Goal: Task Accomplishment & Management: Manage account settings

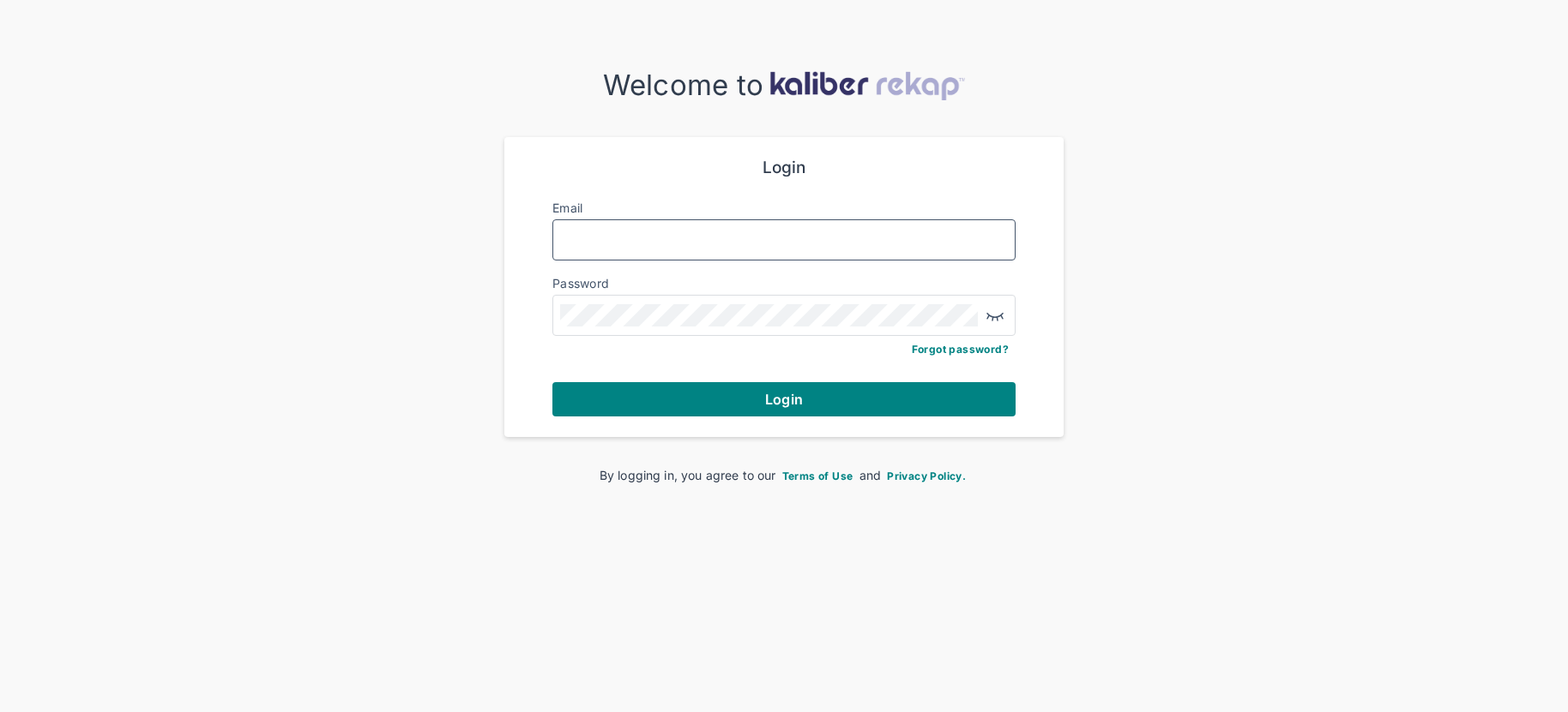
click at [595, 246] on input "Email" at bounding box center [784, 239] width 448 height 22
type input "**********"
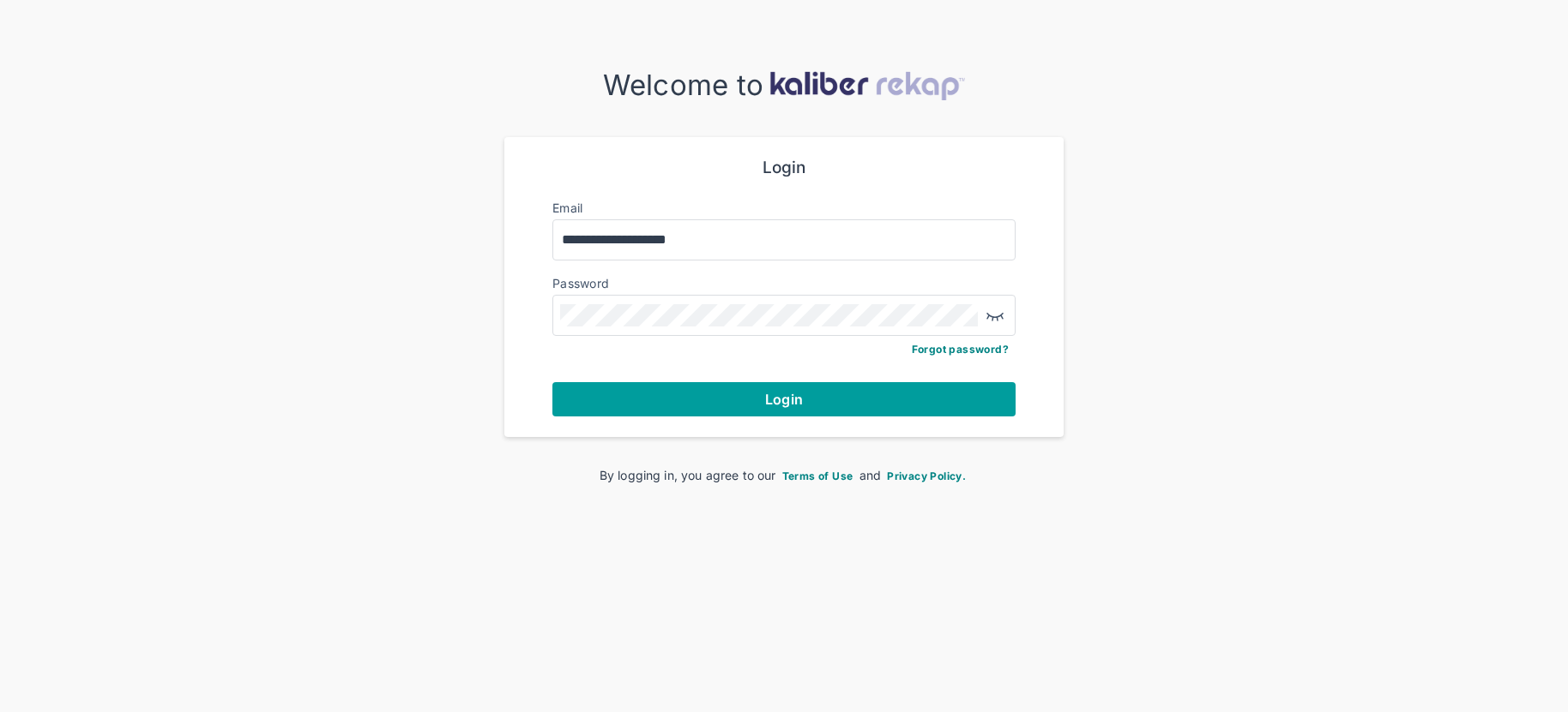
click at [739, 408] on button "Login" at bounding box center [784, 399] width 463 height 35
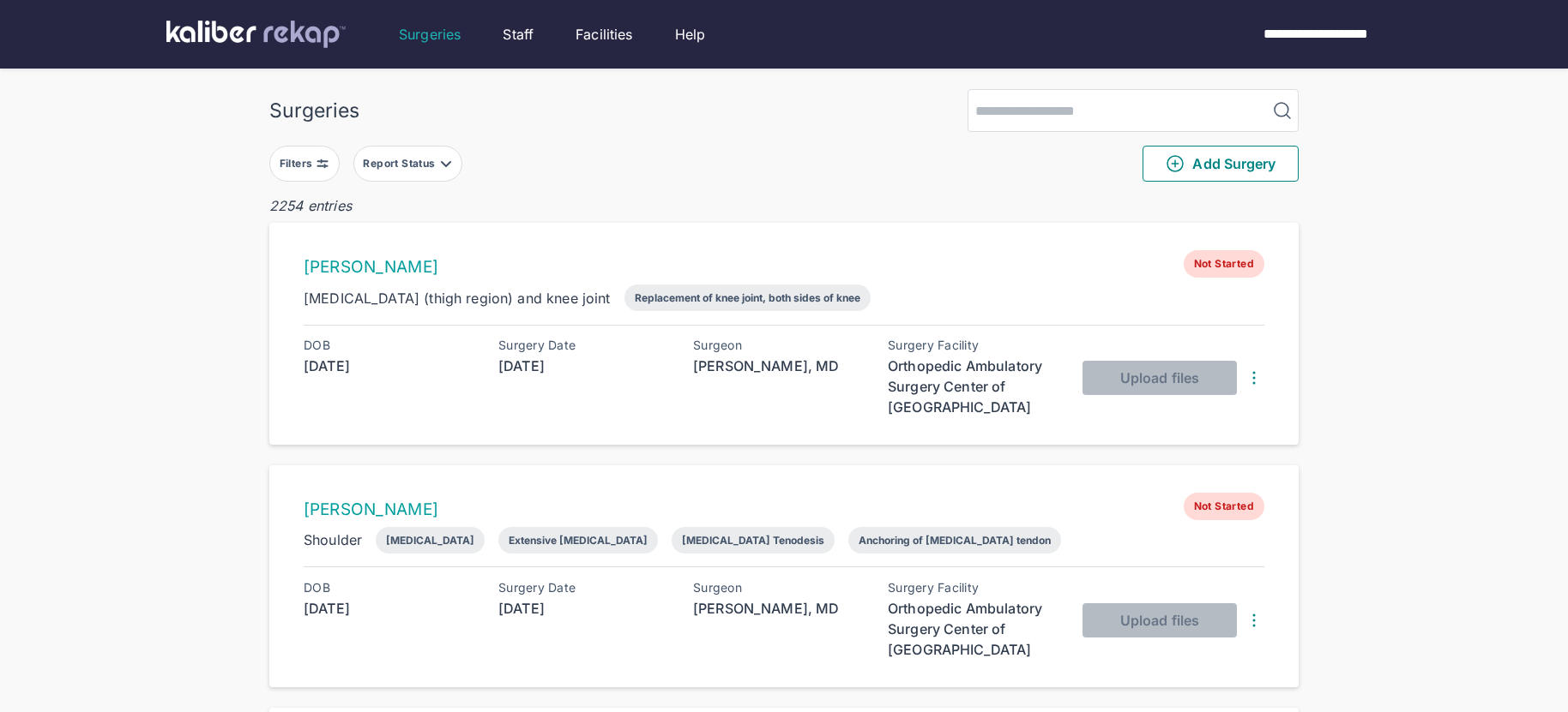
click at [313, 170] on button "Filters" at bounding box center [304, 163] width 70 height 36
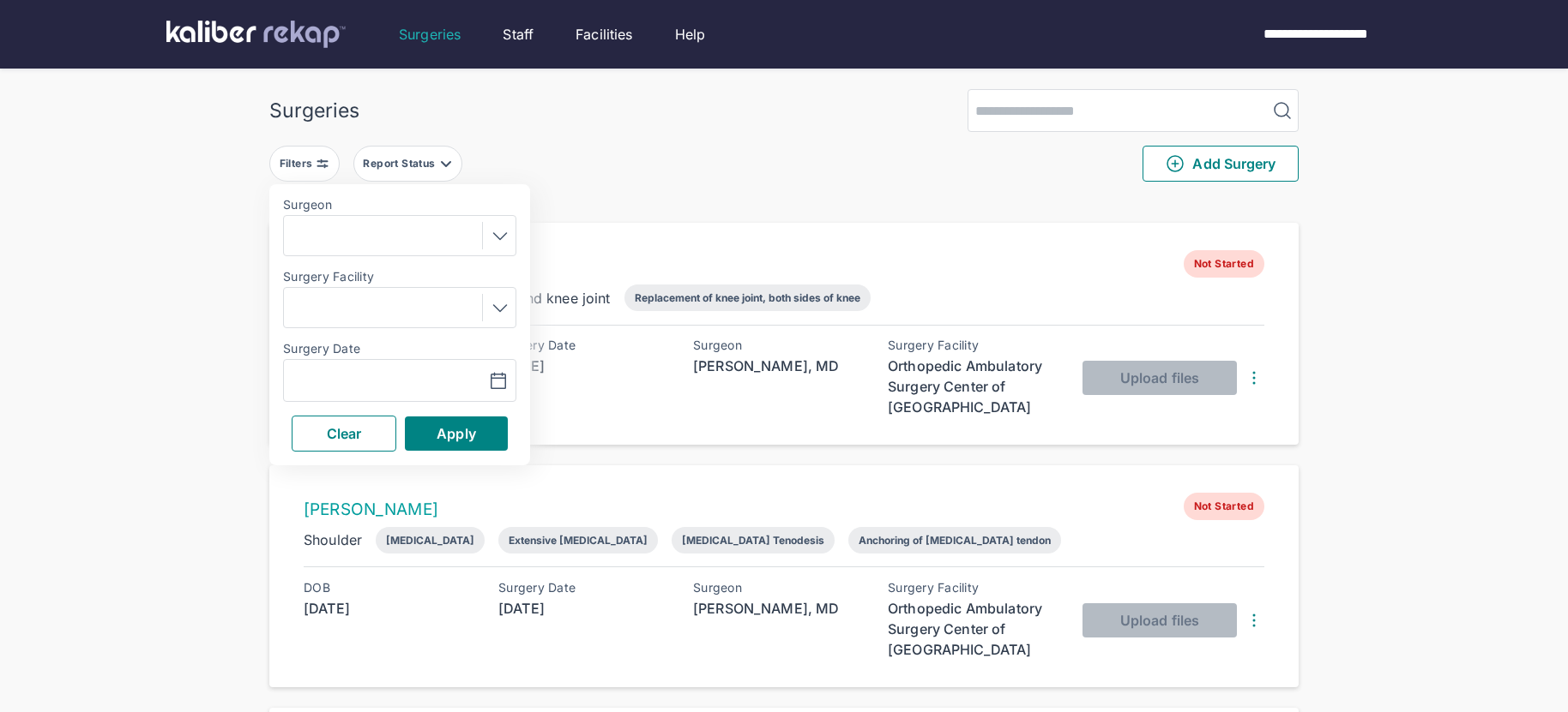
click at [500, 240] on icon at bounding box center [500, 236] width 21 height 21
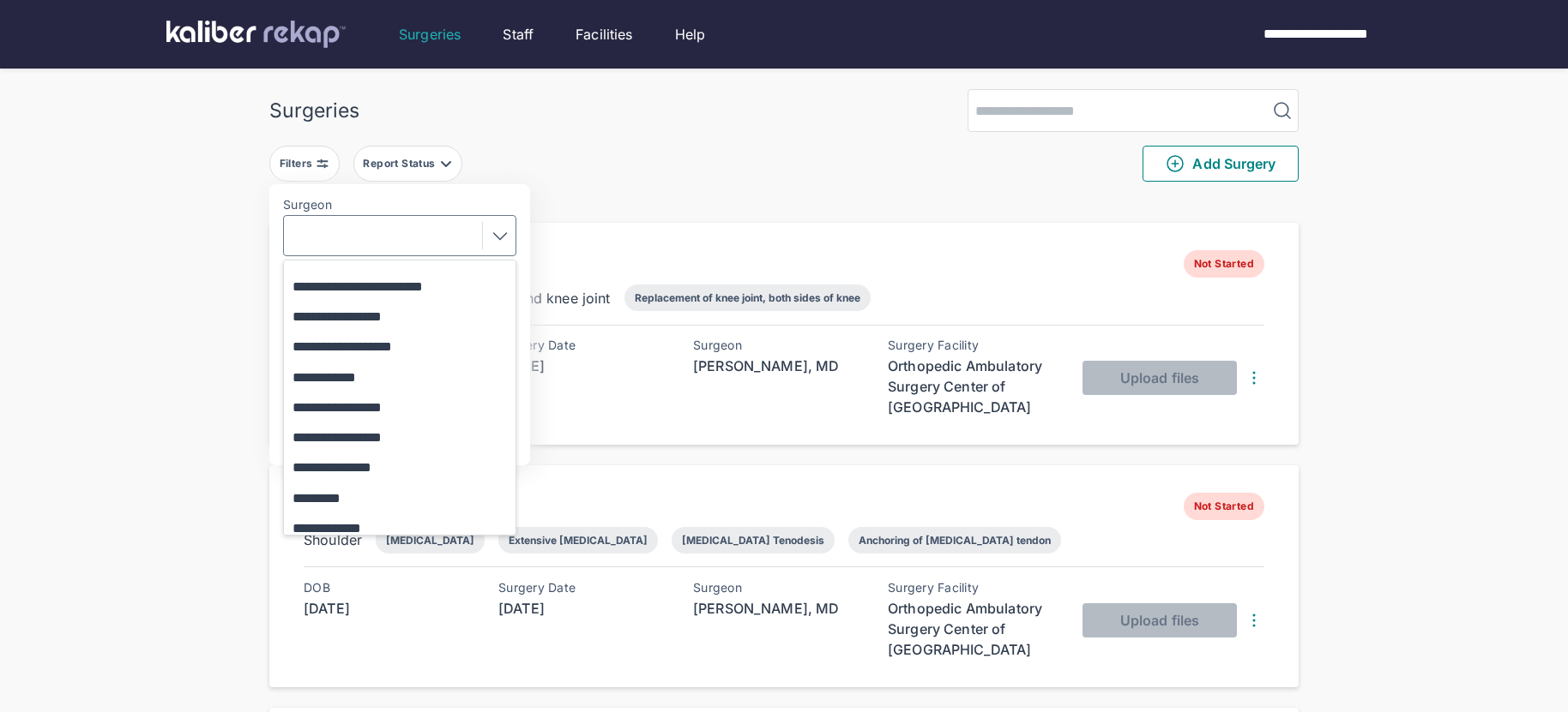
scroll to position [153, 0]
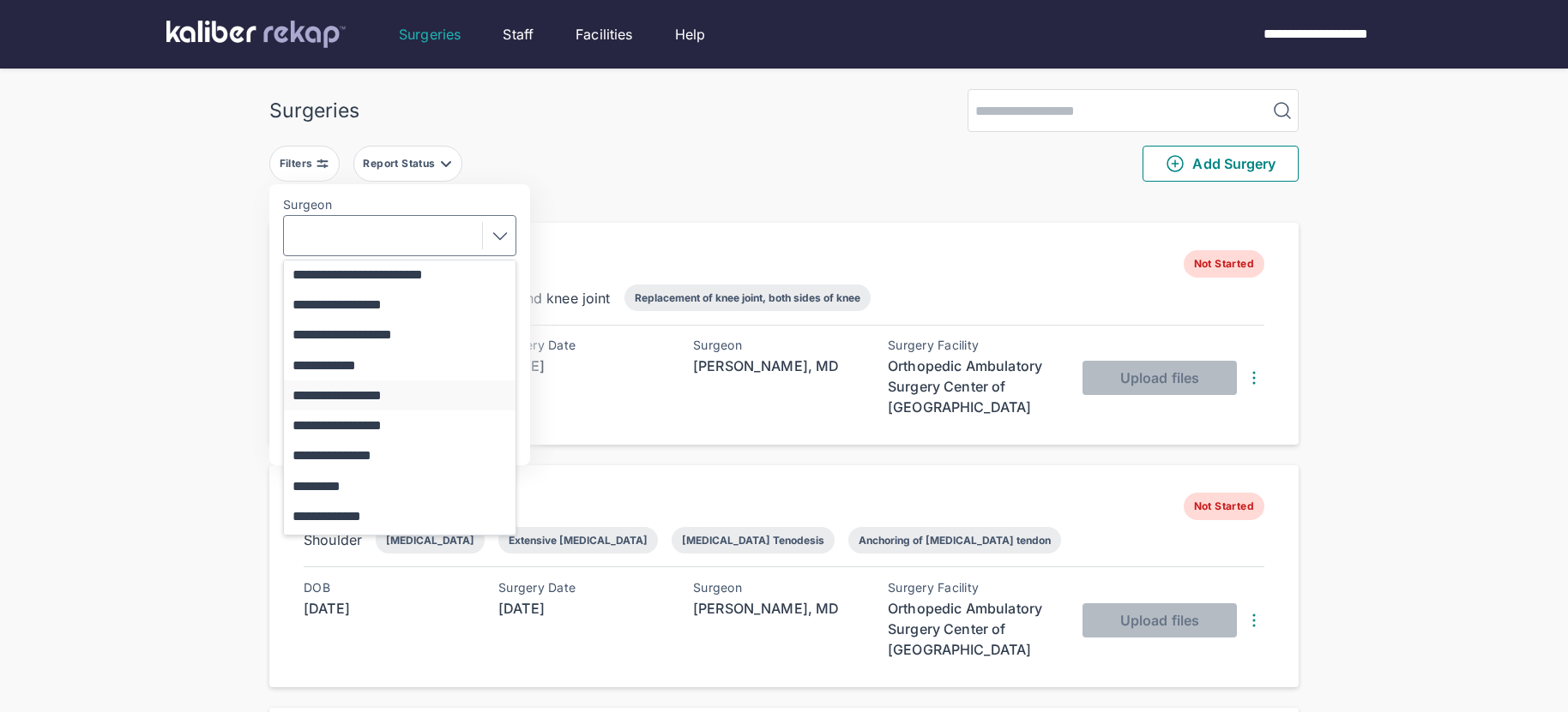
click at [396, 383] on button "**********" at bounding box center [407, 395] width 248 height 30
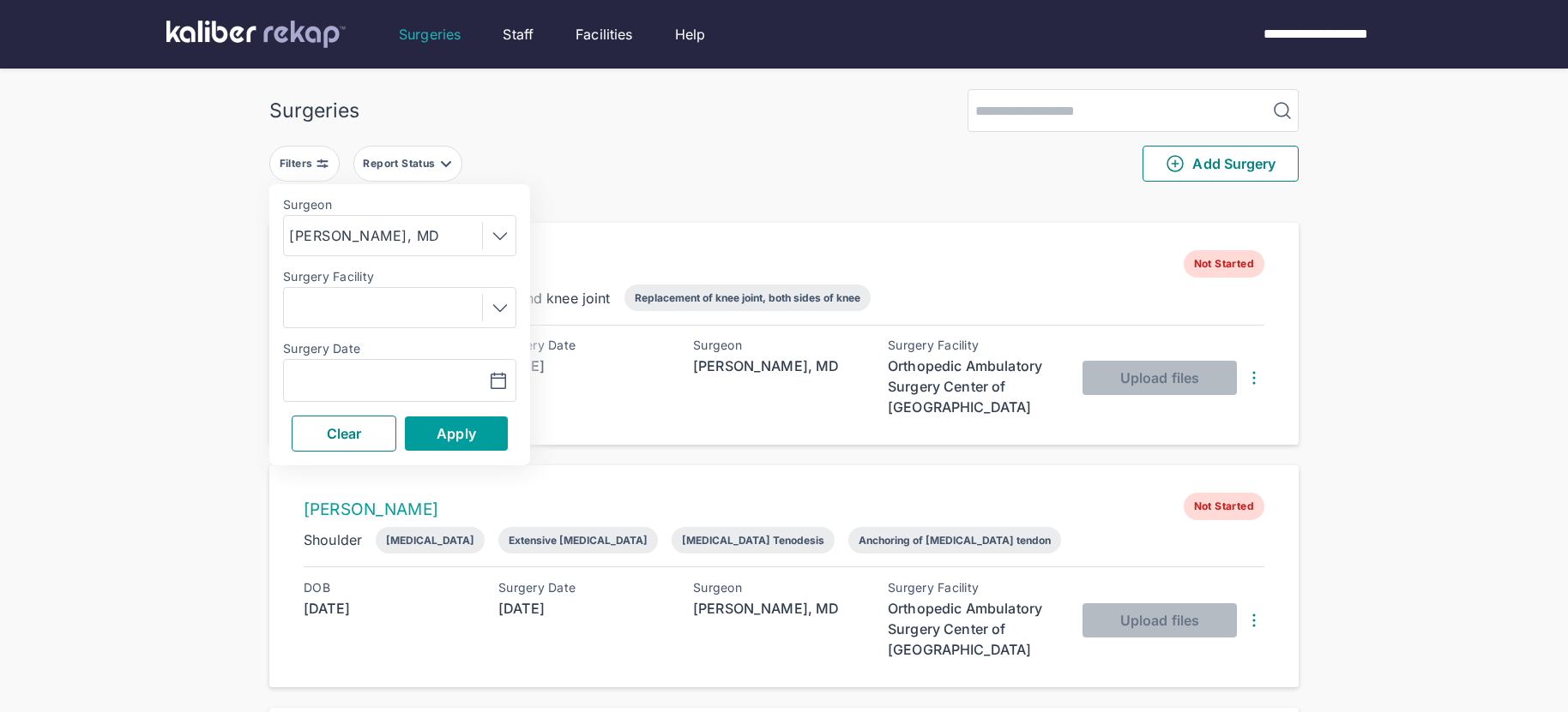
click at [491, 430] on button "Apply" at bounding box center [456, 434] width 103 height 35
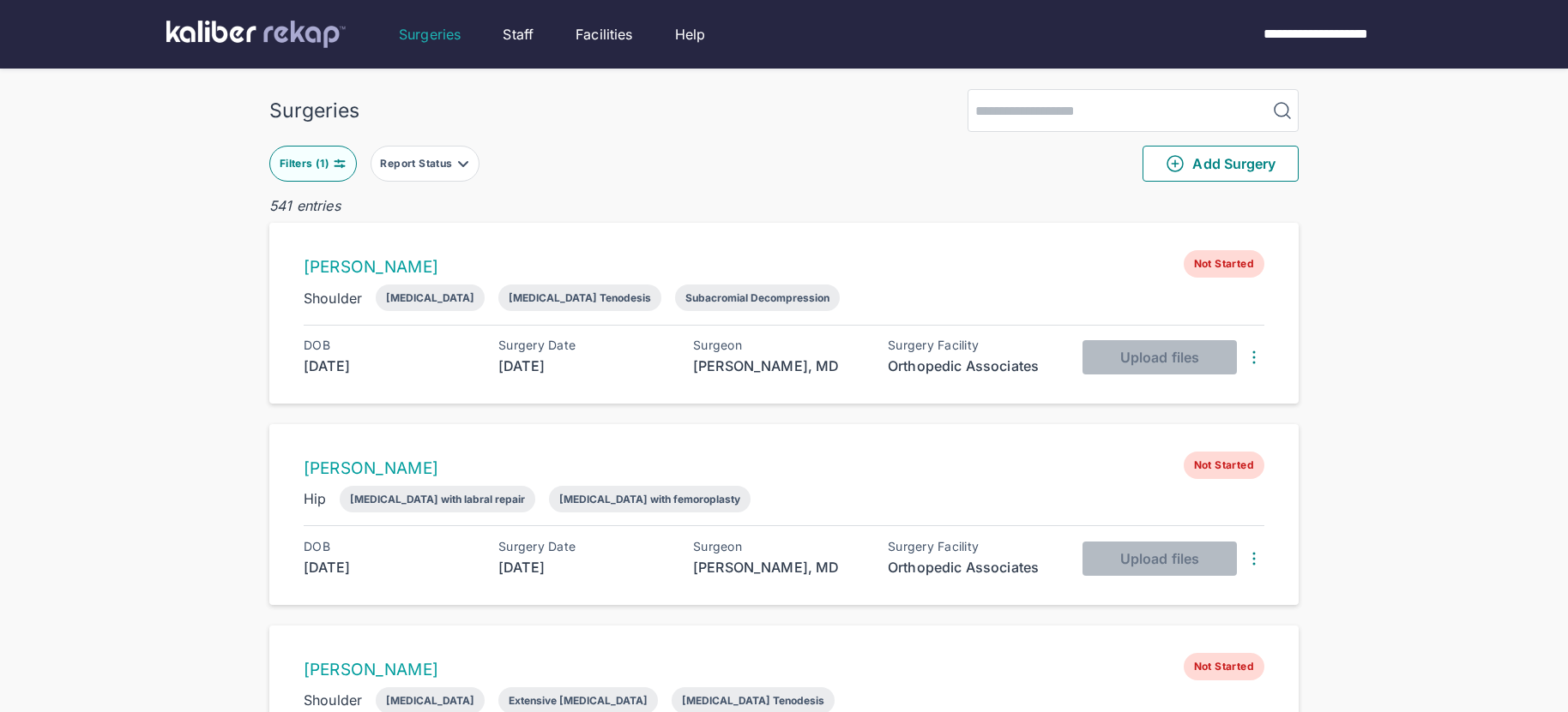
click at [463, 167] on img at bounding box center [463, 164] width 14 height 14
click at [401, 214] on label "Not Started" at bounding box center [500, 207] width 233 height 17
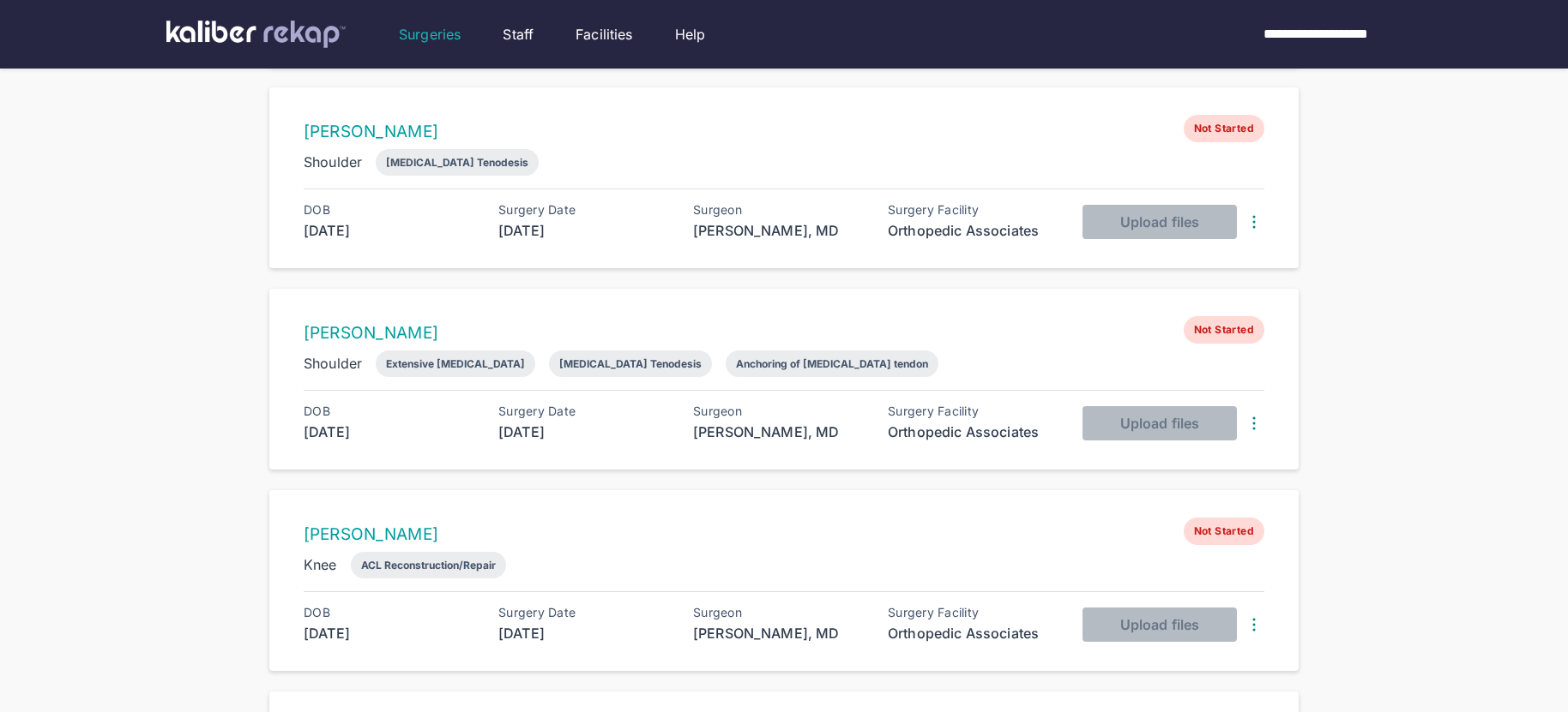
scroll to position [1705, 0]
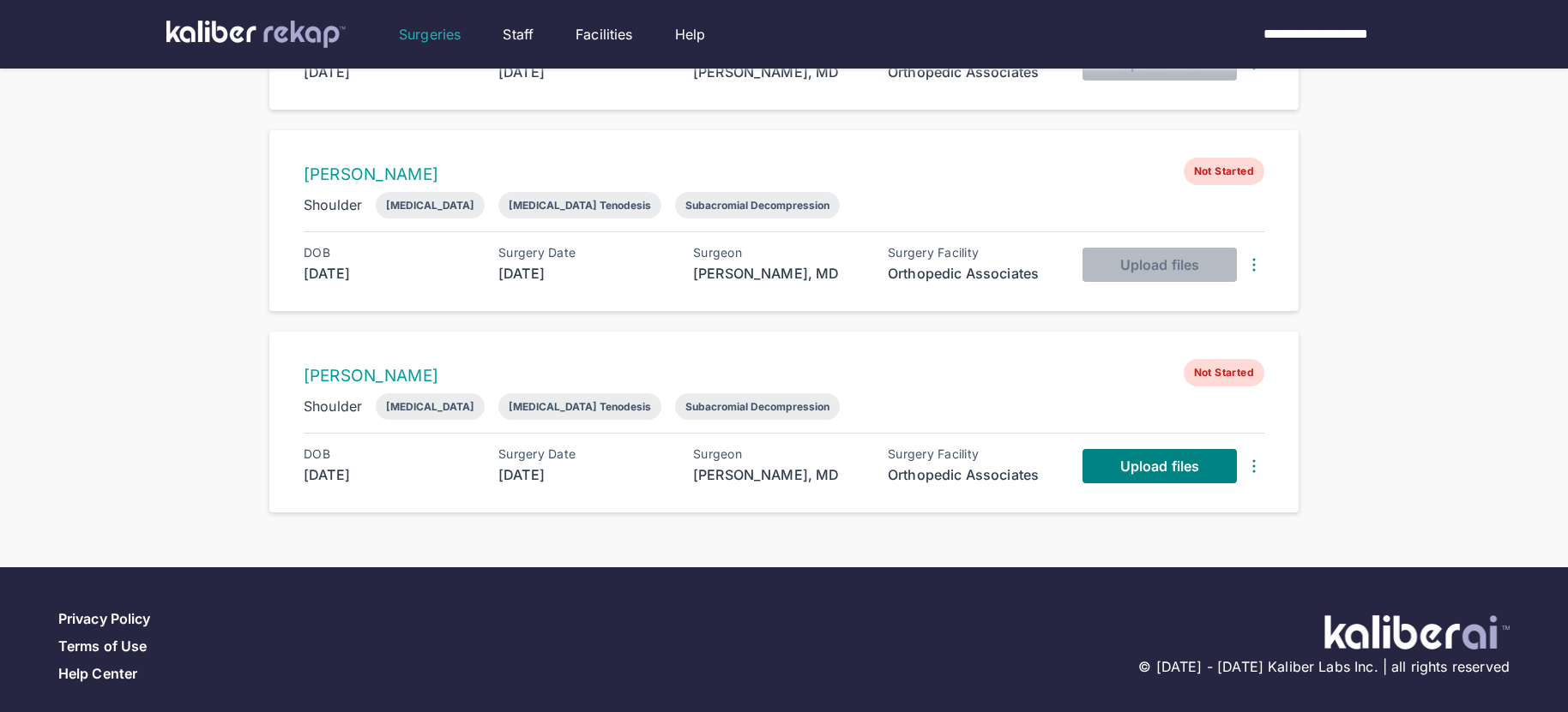
click at [1256, 459] on img at bounding box center [1253, 466] width 21 height 21
click at [1210, 493] on div "Delete Surgery" at bounding box center [1185, 499] width 174 height 17
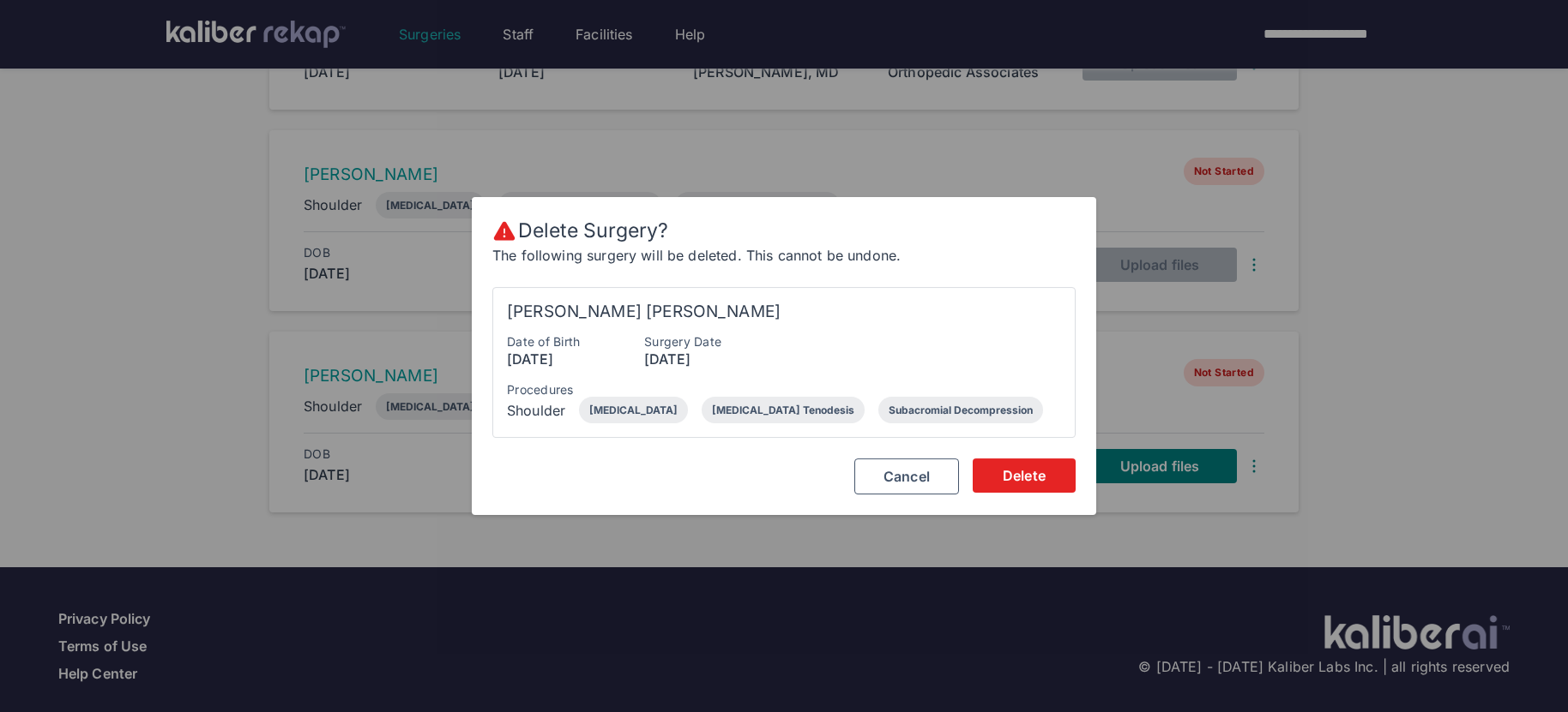
click at [1044, 475] on span "Delete" at bounding box center [1023, 475] width 43 height 17
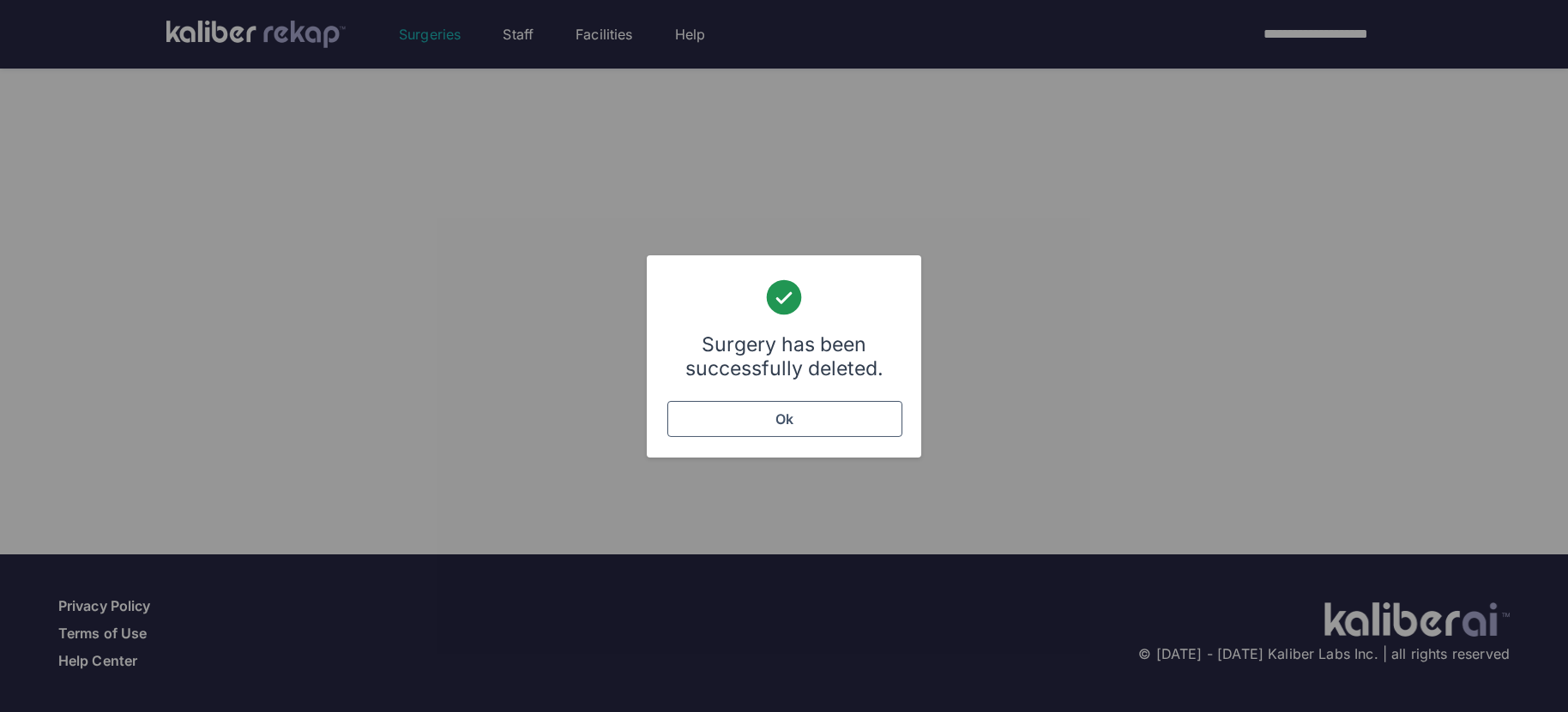
scroll to position [711, 0]
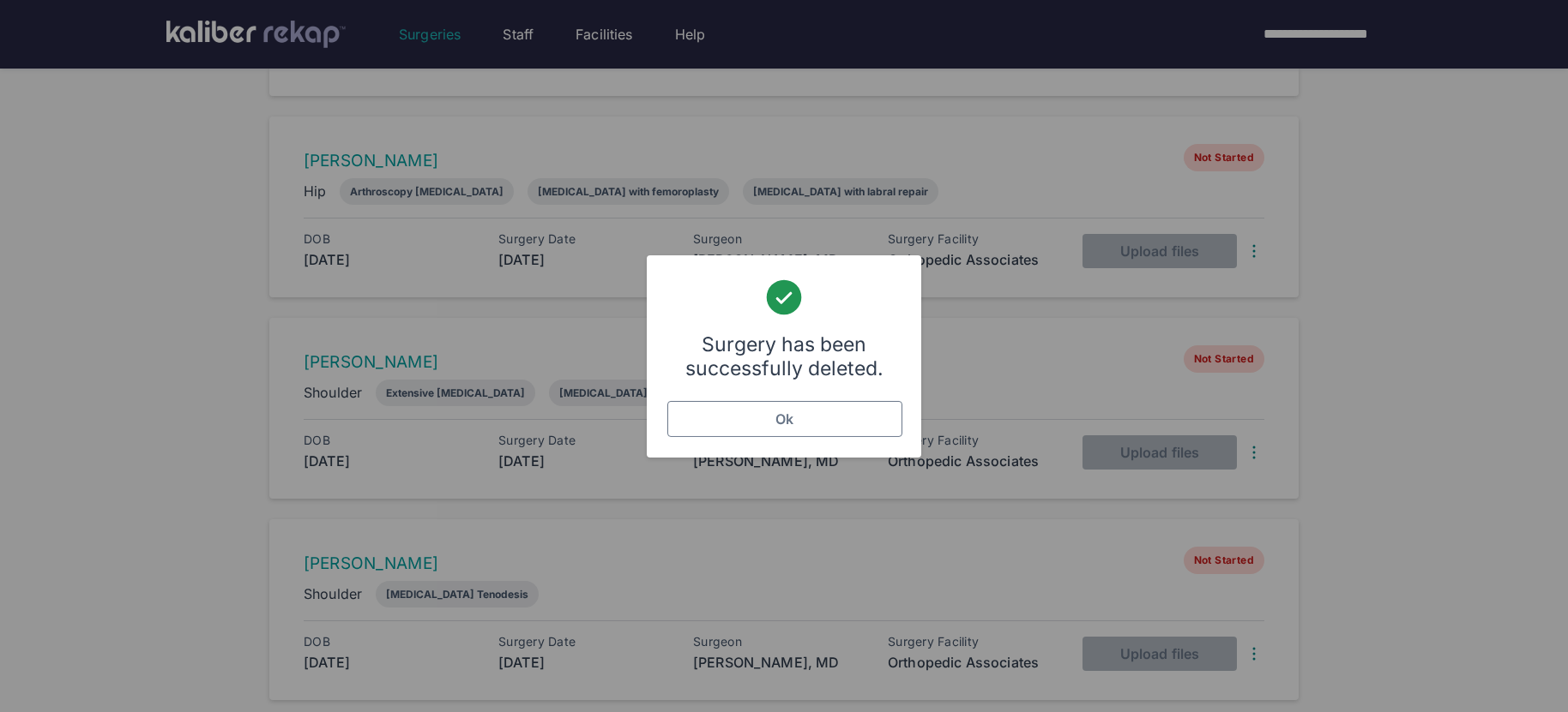
click at [794, 435] on button "Ok" at bounding box center [784, 419] width 235 height 36
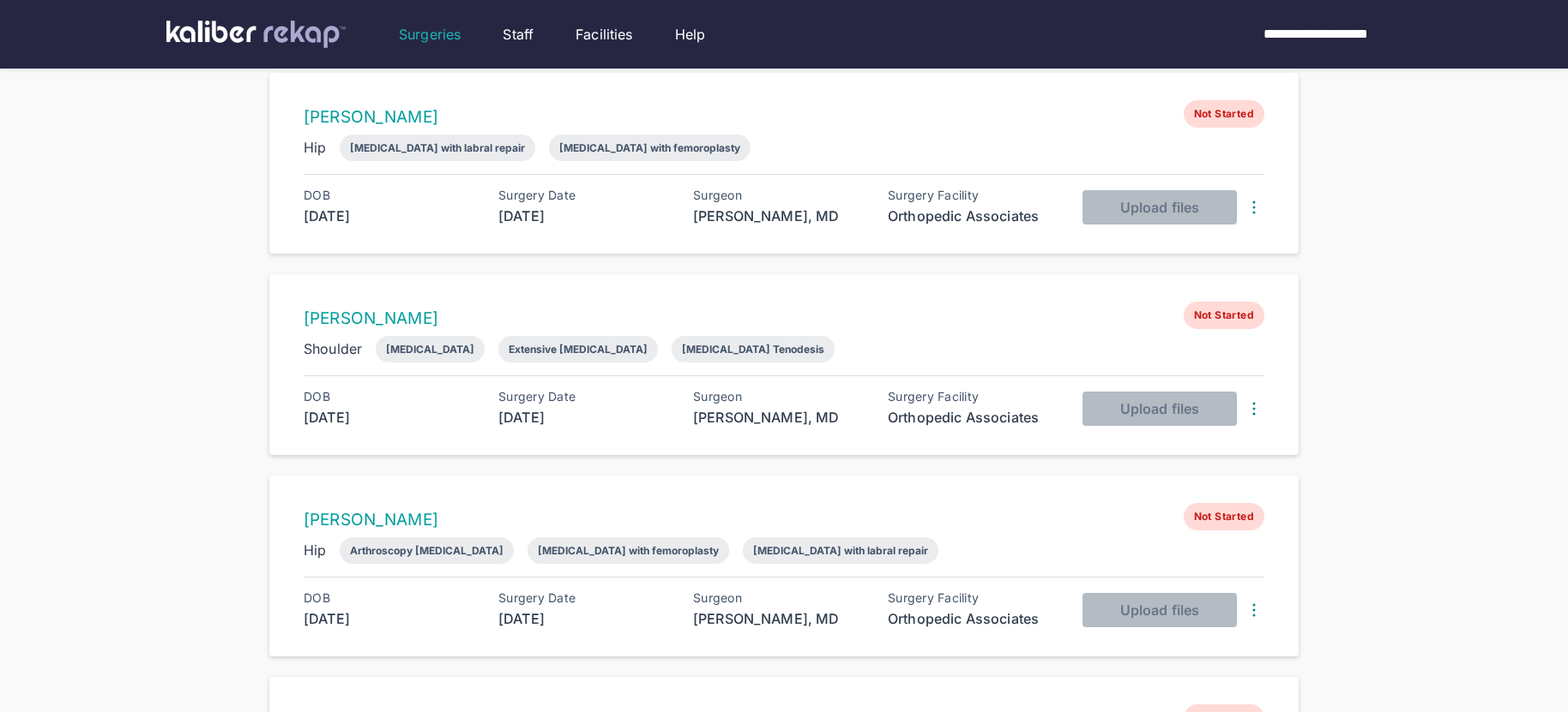
scroll to position [343, 0]
